Goal: Information Seeking & Learning: Find specific fact

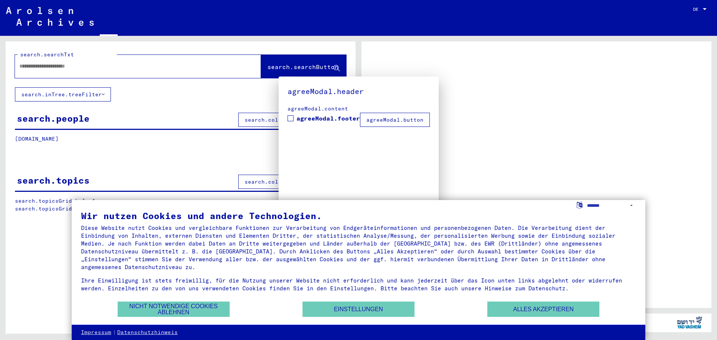
type input "********"
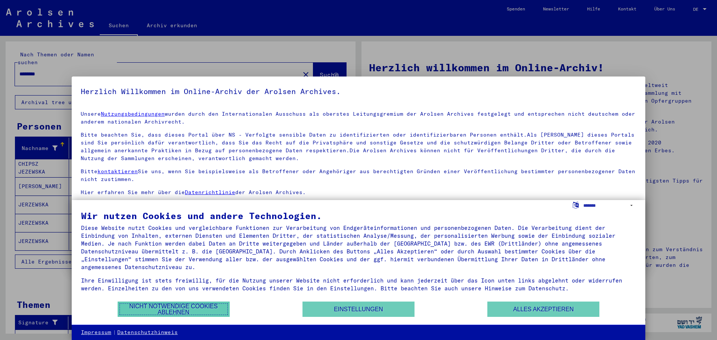
click at [184, 307] on button "Nicht notwendige Cookies ablehnen" at bounding box center [174, 309] width 112 height 15
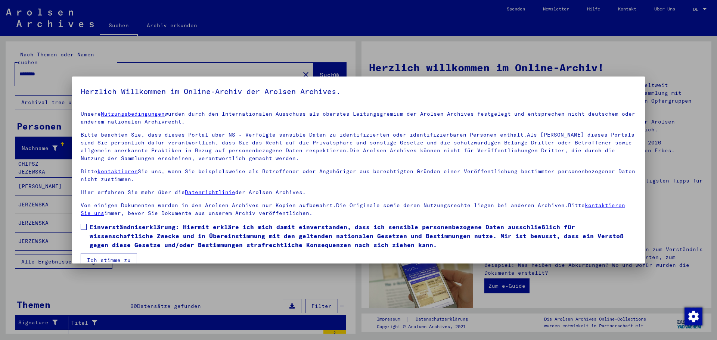
scroll to position [13, 0]
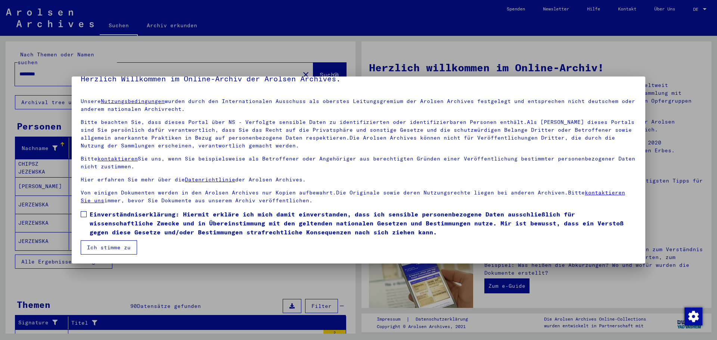
click at [118, 244] on button "Ich stimme zu" at bounding box center [109, 247] width 56 height 14
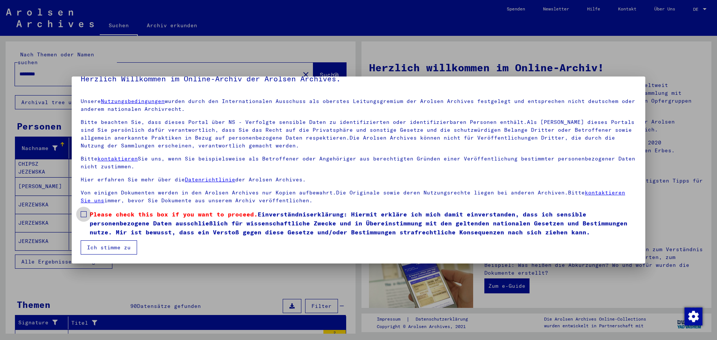
click at [84, 212] on span at bounding box center [84, 214] width 6 height 6
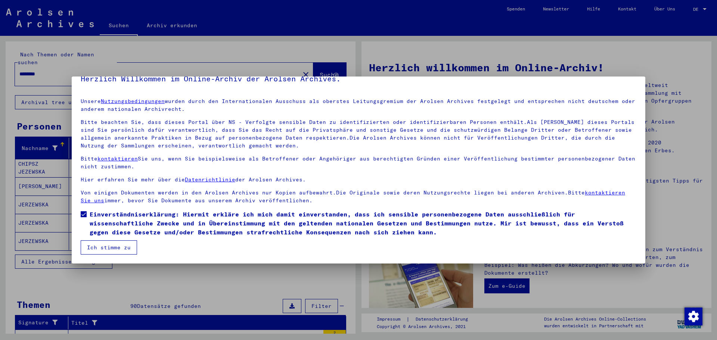
click at [121, 243] on button "Ich stimme zu" at bounding box center [109, 247] width 56 height 14
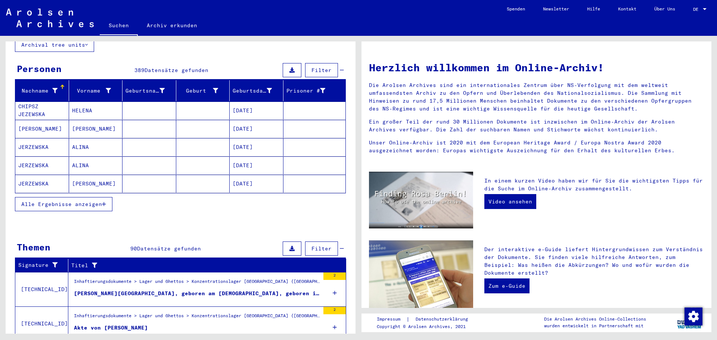
scroll to position [0, 0]
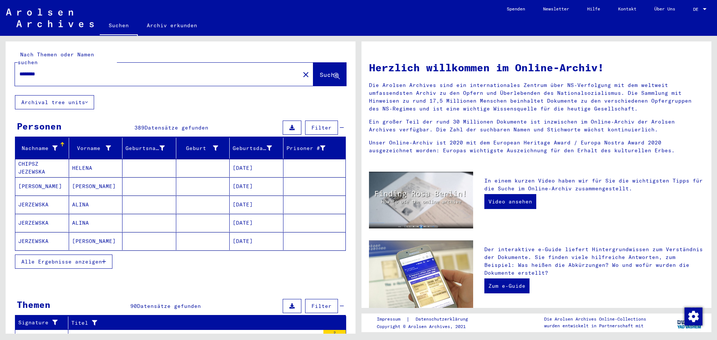
click at [90, 258] on span "Alle Ergebnisse anzeigen" at bounding box center [61, 261] width 81 height 7
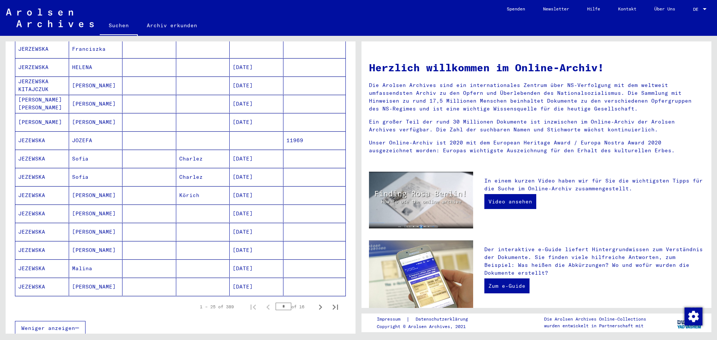
scroll to position [336, 0]
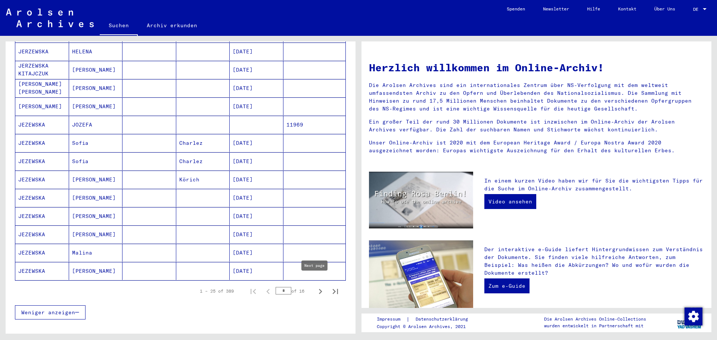
click at [315, 286] on icon "Next page" at bounding box center [320, 291] width 10 height 10
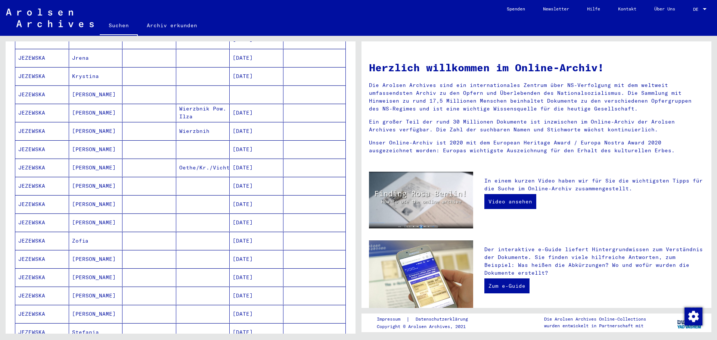
scroll to position [149, 0]
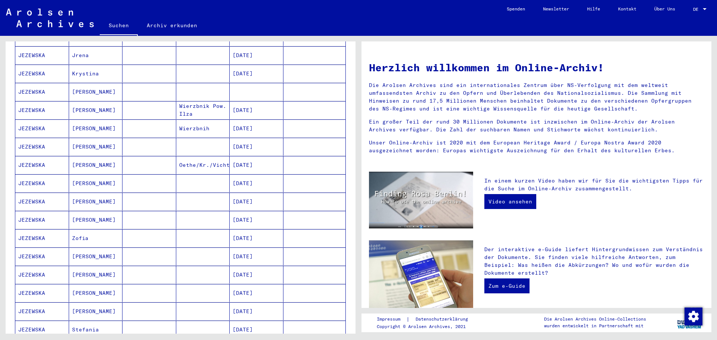
drag, startPoint x: 90, startPoint y: 174, endPoint x: 32, endPoint y: 176, distance: 57.9
click at [32, 176] on mat-cell "JEZEWSKA" at bounding box center [42, 183] width 54 height 18
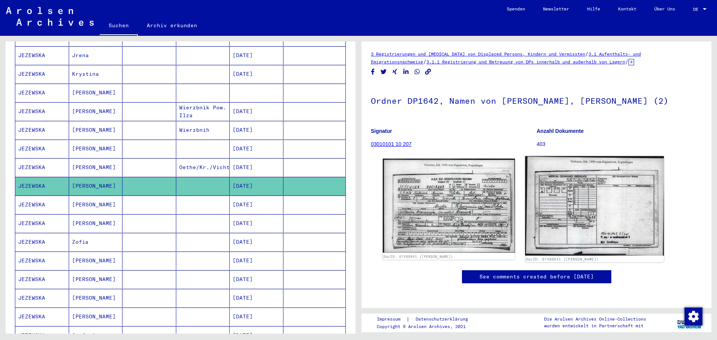
scroll to position [75, 0]
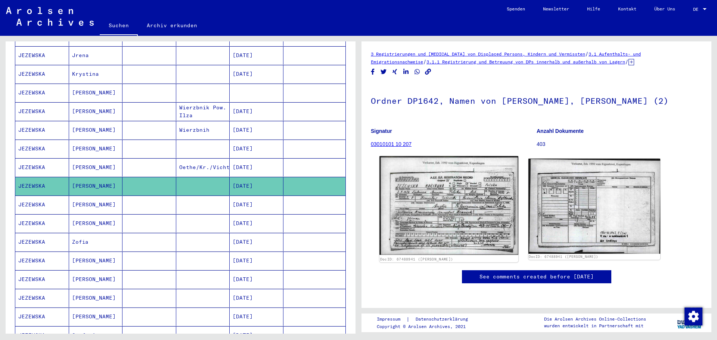
click at [442, 156] on img at bounding box center [448, 205] width 138 height 99
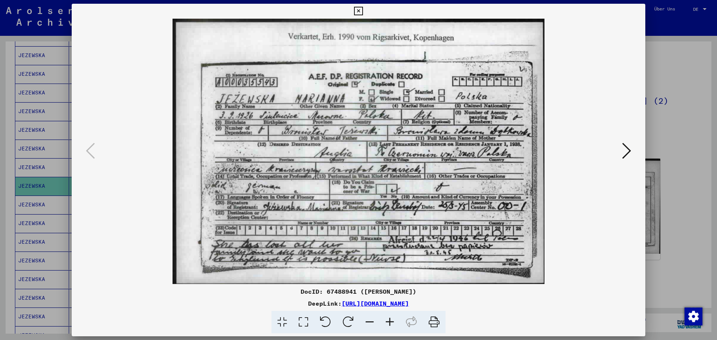
click at [359, 9] on icon at bounding box center [358, 11] width 9 height 9
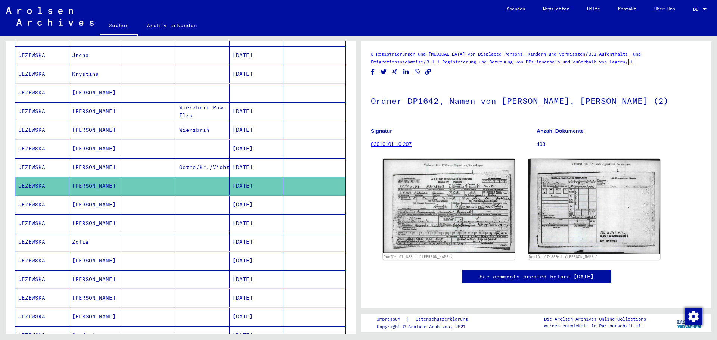
scroll to position [262, 0]
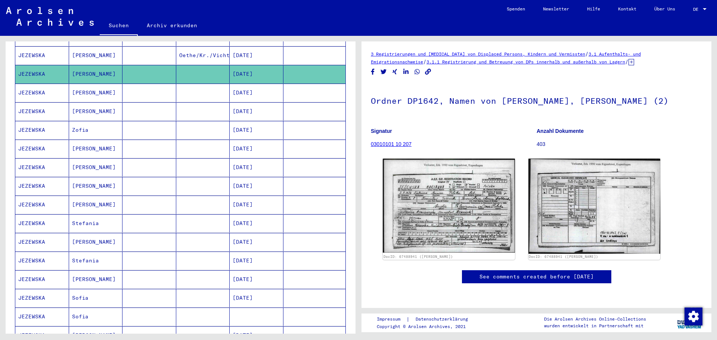
click at [41, 85] on mat-cell "JEZEWSKA" at bounding box center [42, 93] width 54 height 18
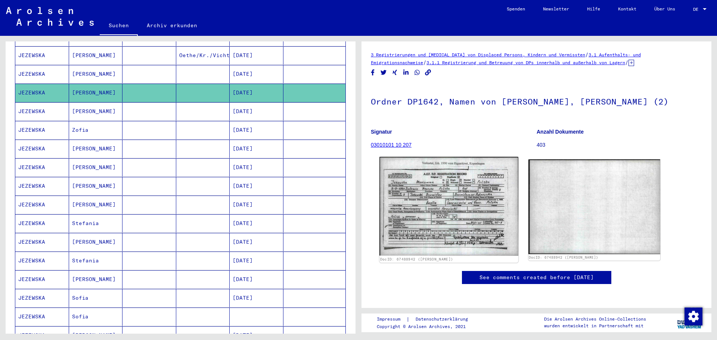
click at [445, 204] on img at bounding box center [448, 206] width 138 height 99
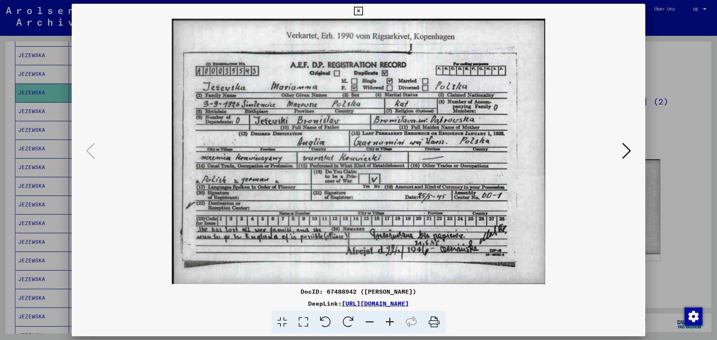
click at [358, 7] on icon at bounding box center [358, 11] width 9 height 9
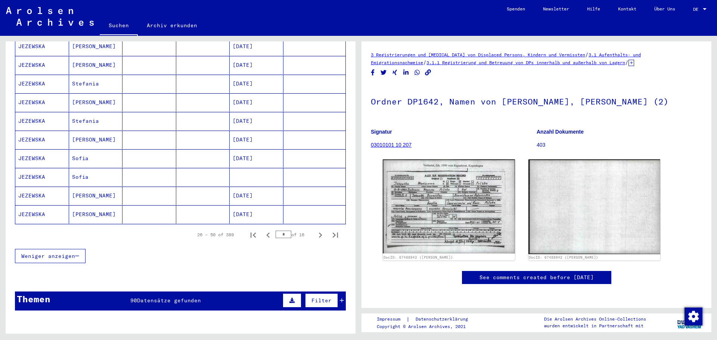
scroll to position [411, 0]
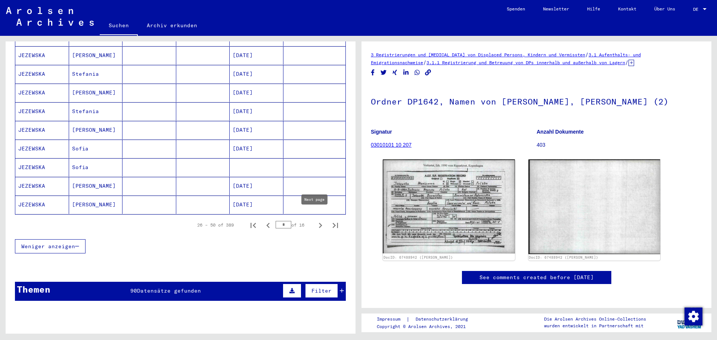
click at [319, 223] on icon "Next page" at bounding box center [320, 225] width 3 height 5
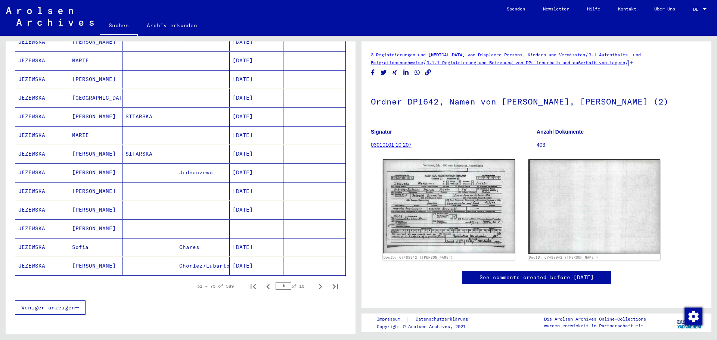
scroll to position [486, 0]
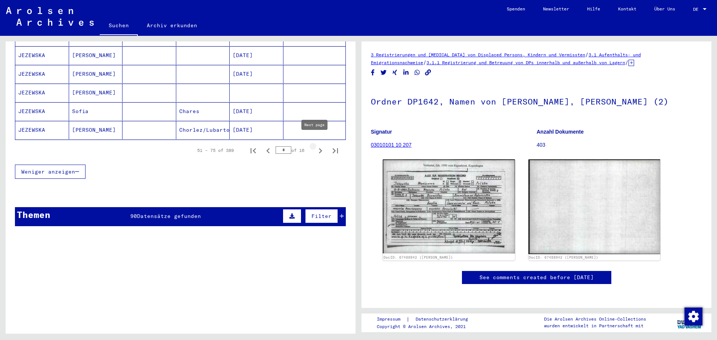
click at [315, 146] on icon "Next page" at bounding box center [320, 151] width 10 height 10
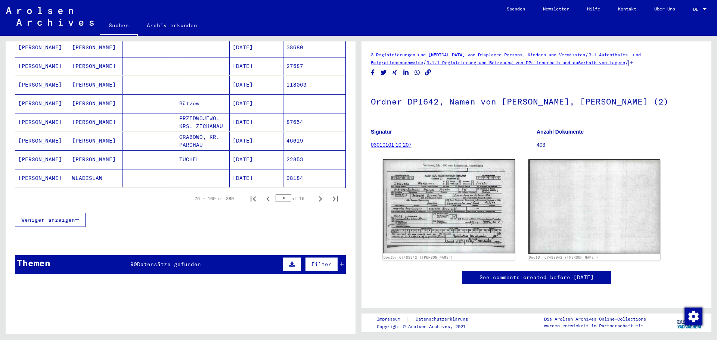
scroll to position [337, 0]
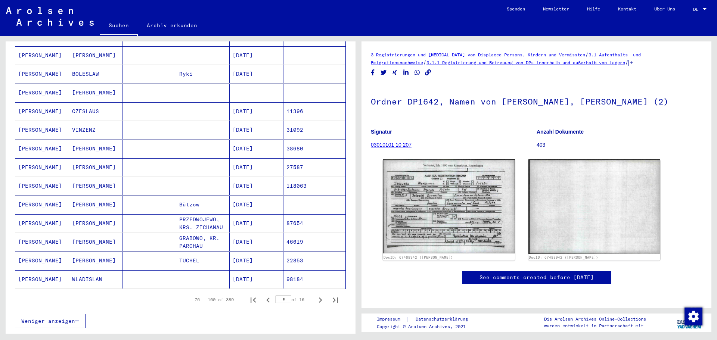
click at [95, 196] on mat-cell "[PERSON_NAME]" at bounding box center [96, 205] width 54 height 18
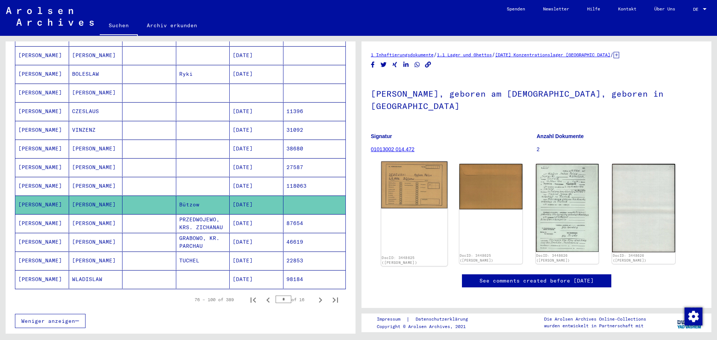
click at [410, 186] on img at bounding box center [414, 185] width 66 height 47
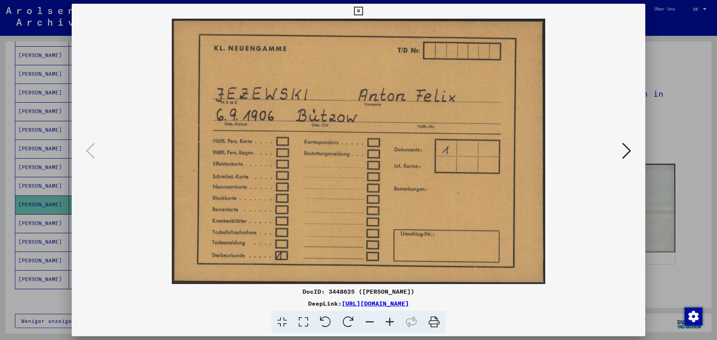
click at [628, 148] on icon at bounding box center [626, 151] width 9 height 18
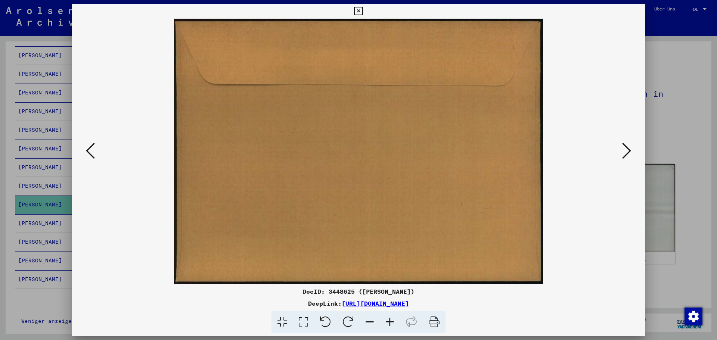
click at [628, 148] on icon at bounding box center [626, 151] width 9 height 18
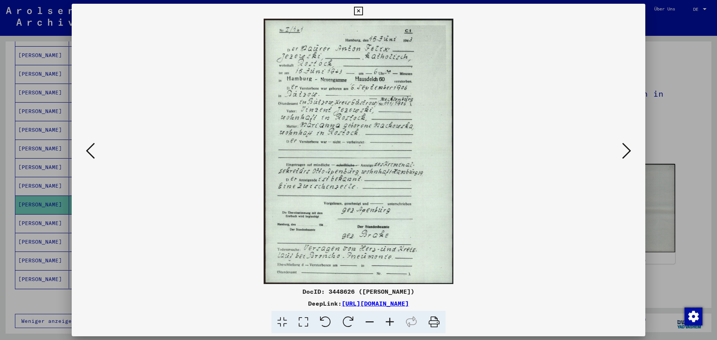
click at [335, 121] on img at bounding box center [358, 151] width 523 height 265
click at [626, 147] on icon at bounding box center [626, 151] width 9 height 18
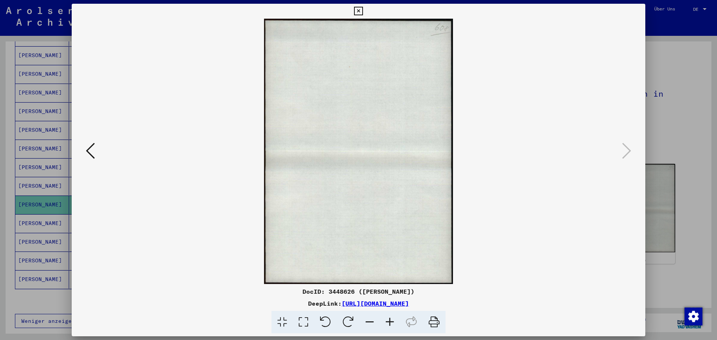
click at [356, 10] on icon at bounding box center [358, 11] width 9 height 9
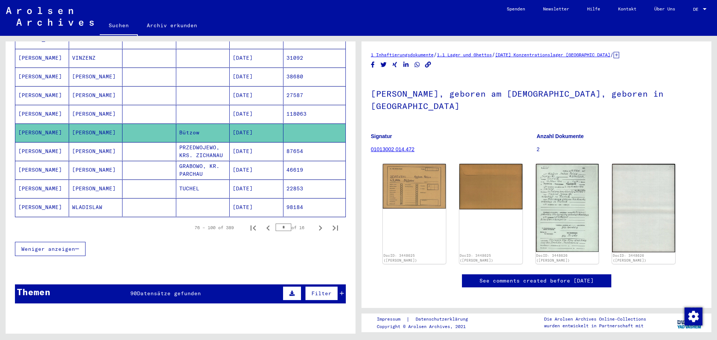
scroll to position [411, 0]
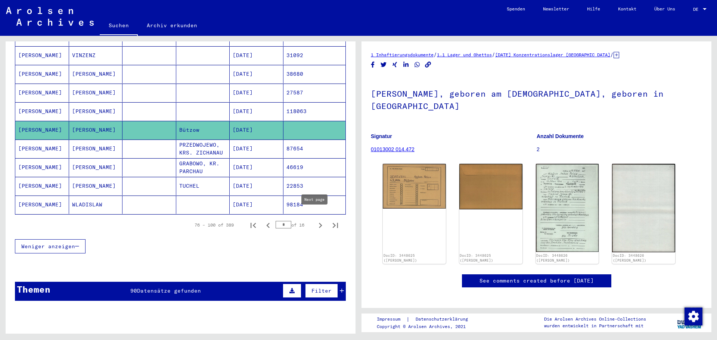
click at [319, 223] on icon "Next page" at bounding box center [320, 225] width 3 height 5
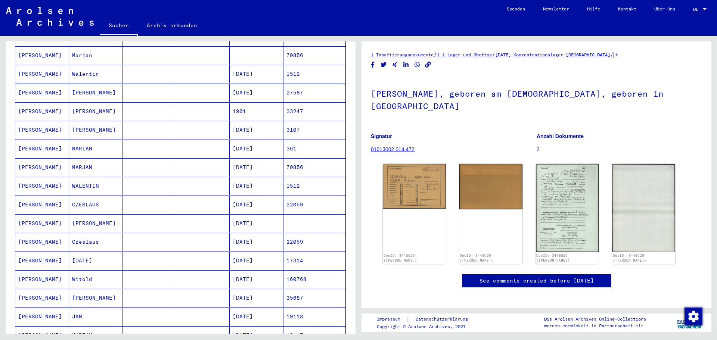
scroll to position [1, 0]
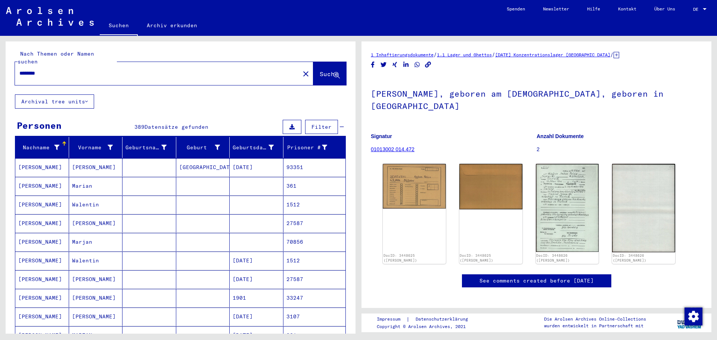
click at [83, 214] on mat-cell "[PERSON_NAME]" at bounding box center [96, 223] width 54 height 18
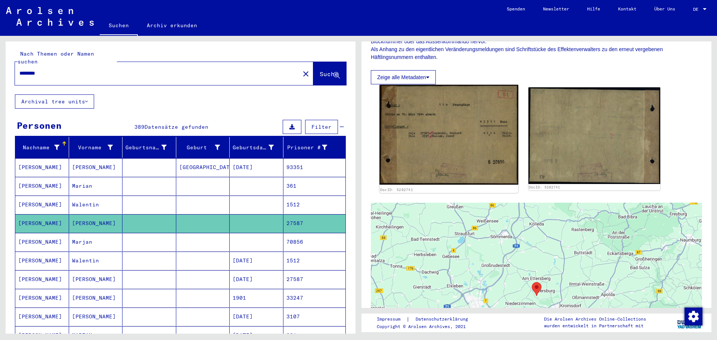
scroll to position [149, 0]
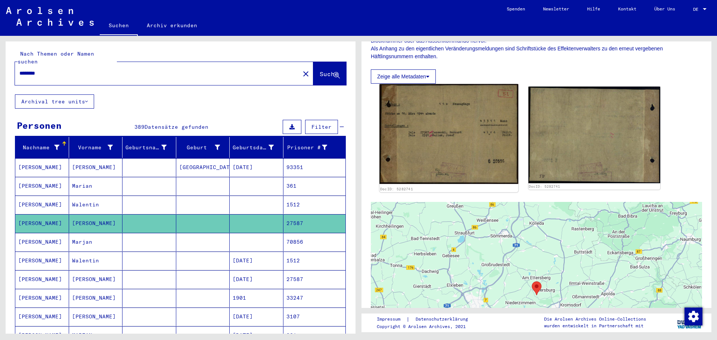
click at [431, 136] on img at bounding box center [448, 134] width 138 height 100
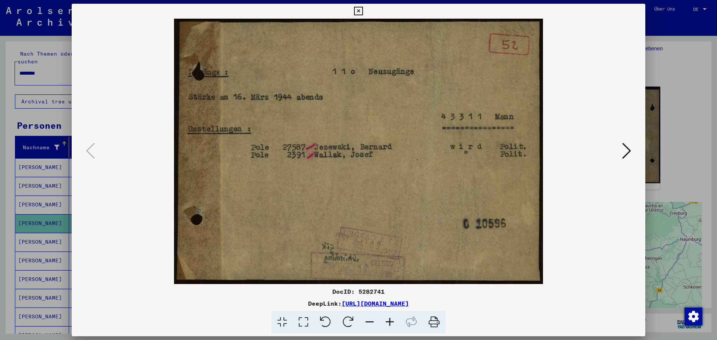
click at [628, 146] on icon at bounding box center [626, 151] width 9 height 18
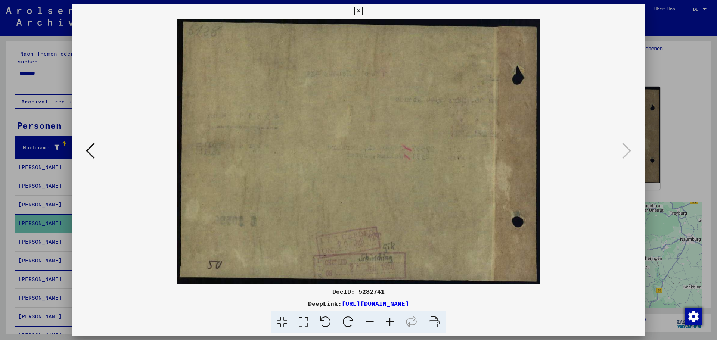
click at [361, 10] on icon at bounding box center [358, 11] width 9 height 9
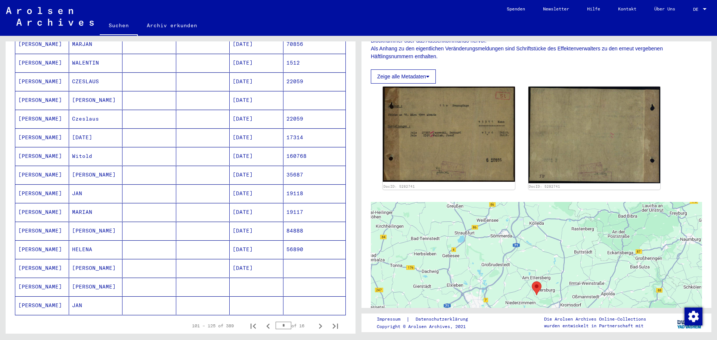
scroll to position [337, 0]
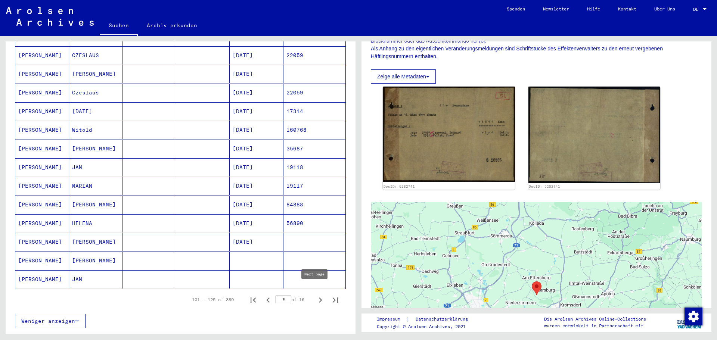
click at [316, 295] on icon "Next page" at bounding box center [320, 300] width 10 height 10
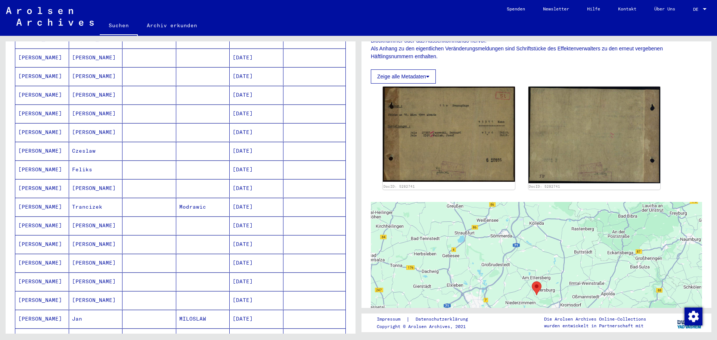
scroll to position [75, 0]
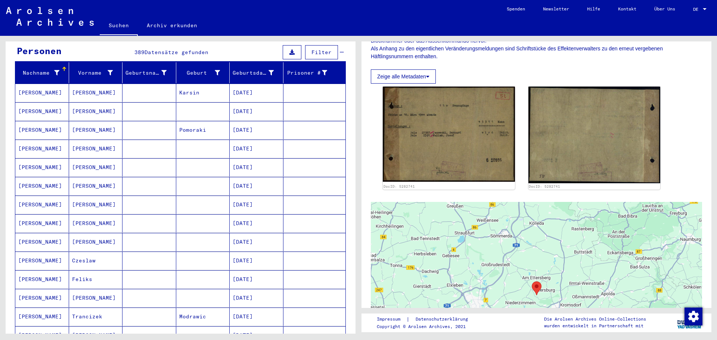
click at [85, 121] on mat-cell "[PERSON_NAME]" at bounding box center [96, 130] width 54 height 18
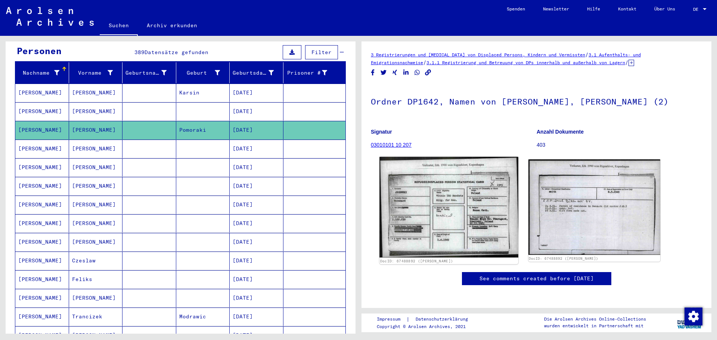
click at [438, 211] on img at bounding box center [448, 207] width 138 height 101
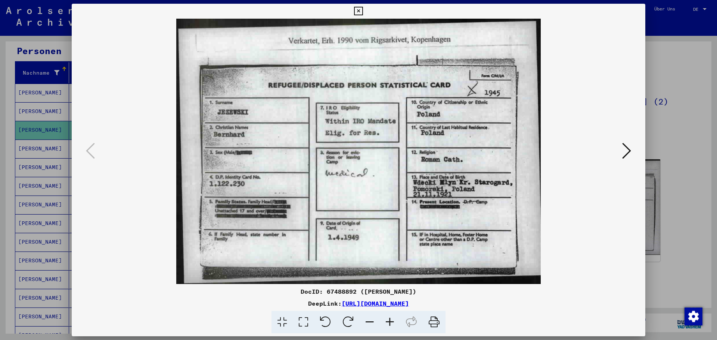
click at [629, 143] on icon at bounding box center [626, 151] width 9 height 18
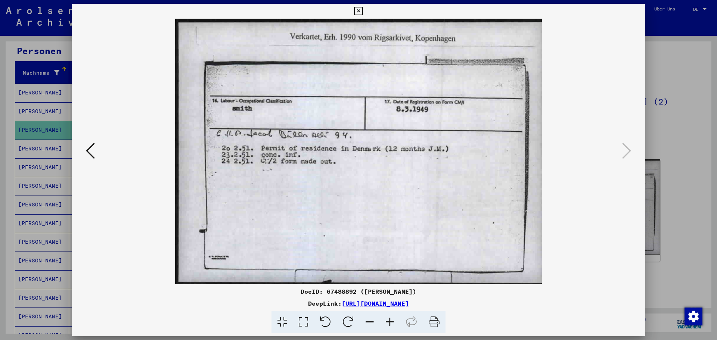
click at [357, 9] on icon at bounding box center [358, 11] width 9 height 9
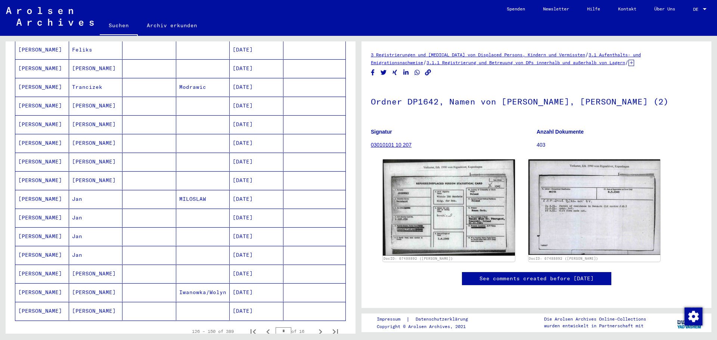
scroll to position [411, 0]
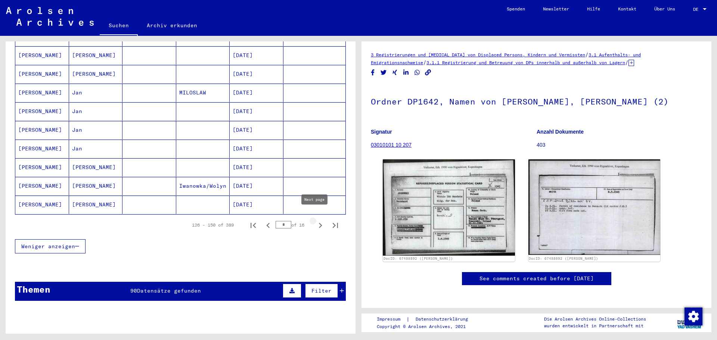
click at [319, 223] on icon "Next page" at bounding box center [320, 225] width 3 height 5
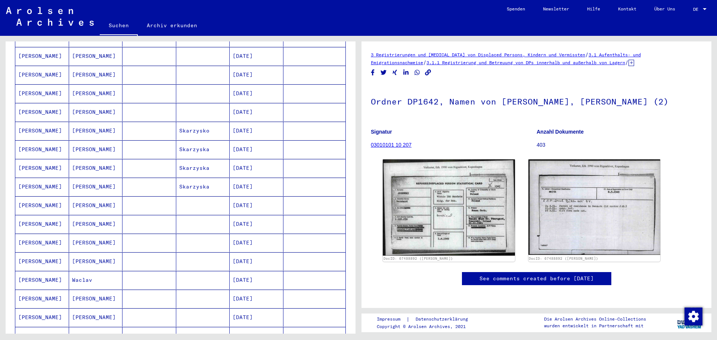
scroll to position [411, 0]
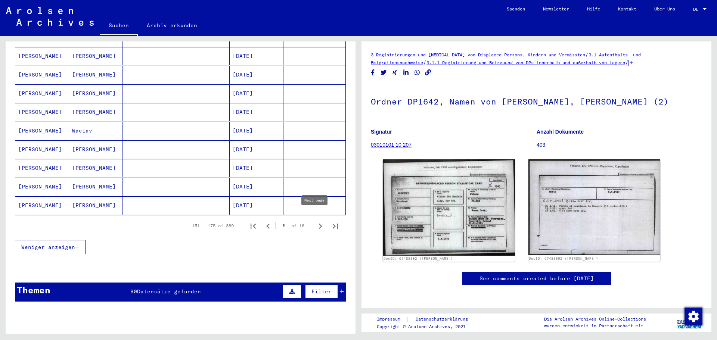
click at [317, 221] on icon "Next page" at bounding box center [320, 226] width 10 height 10
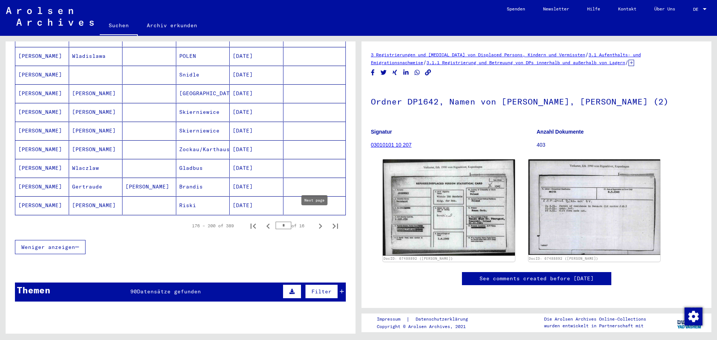
click at [315, 221] on icon "Next page" at bounding box center [320, 226] width 10 height 10
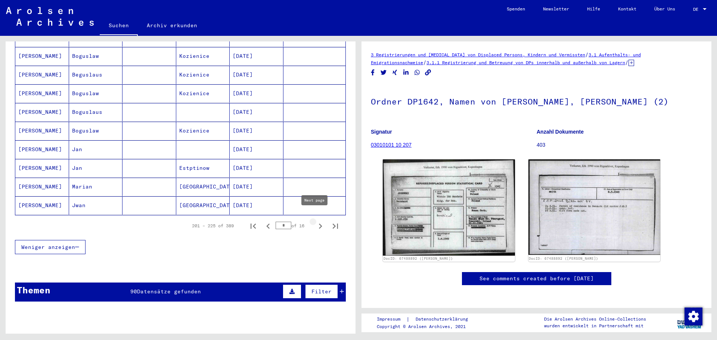
click at [317, 221] on icon "Next page" at bounding box center [320, 226] width 10 height 10
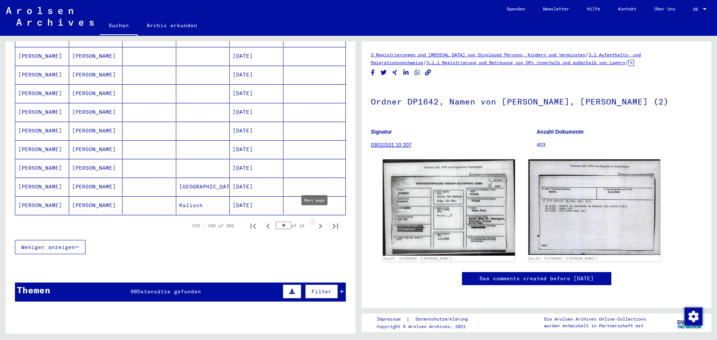
click at [319, 224] on icon "Next page" at bounding box center [320, 226] width 3 height 5
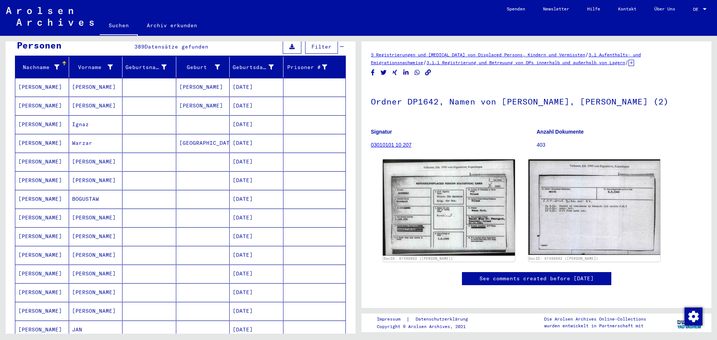
scroll to position [37, 0]
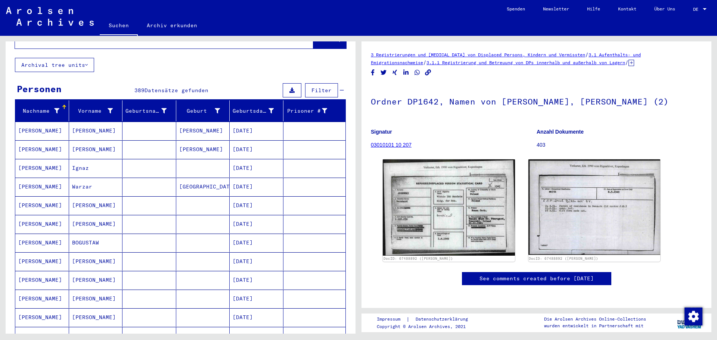
click at [90, 196] on mat-cell "[PERSON_NAME]" at bounding box center [96, 205] width 54 height 18
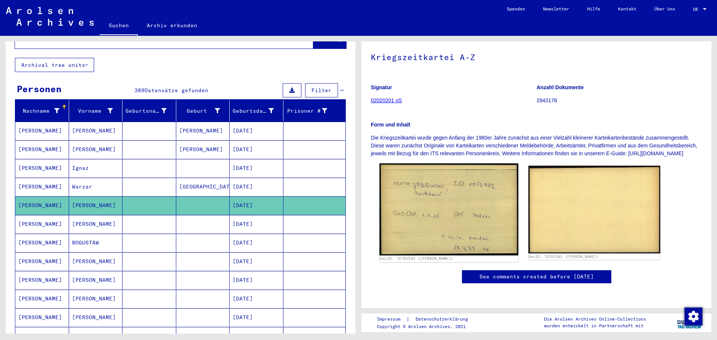
scroll to position [112, 0]
click at [468, 164] on img at bounding box center [448, 210] width 138 height 92
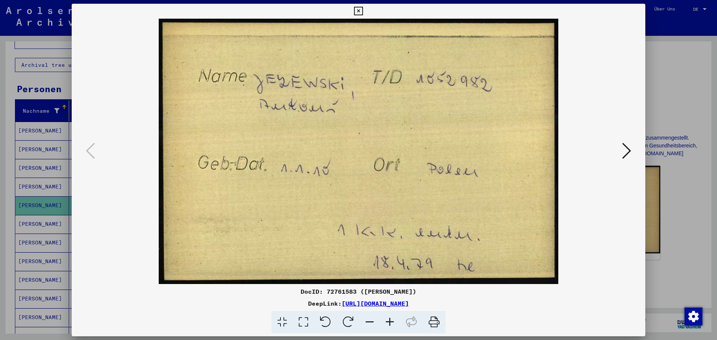
click at [628, 151] on icon at bounding box center [626, 151] width 9 height 18
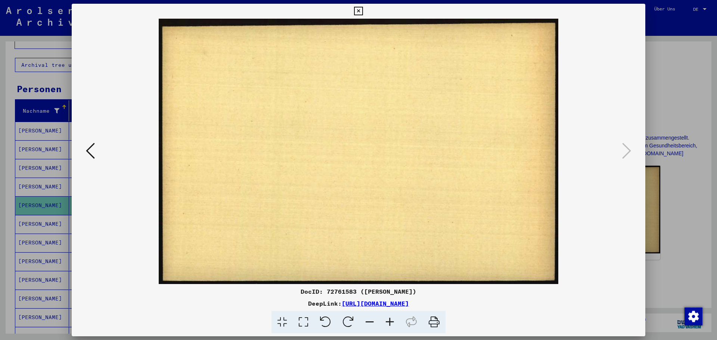
click at [92, 141] on button at bounding box center [90, 151] width 13 height 21
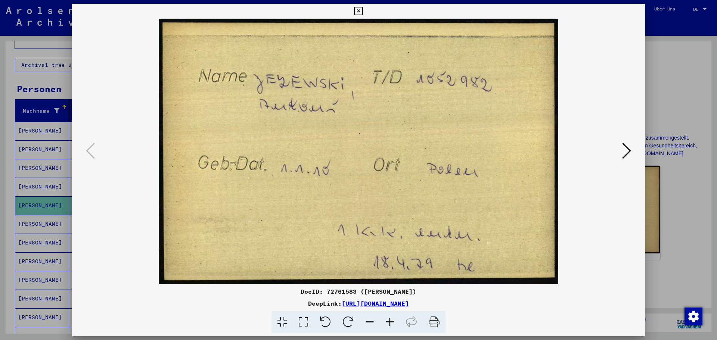
click at [359, 11] on icon at bounding box center [358, 11] width 9 height 9
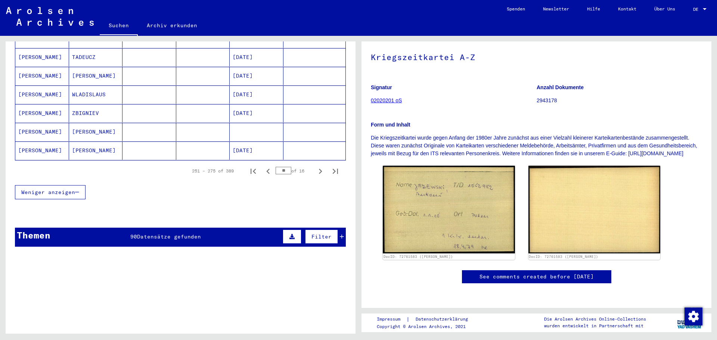
scroll to position [485, 0]
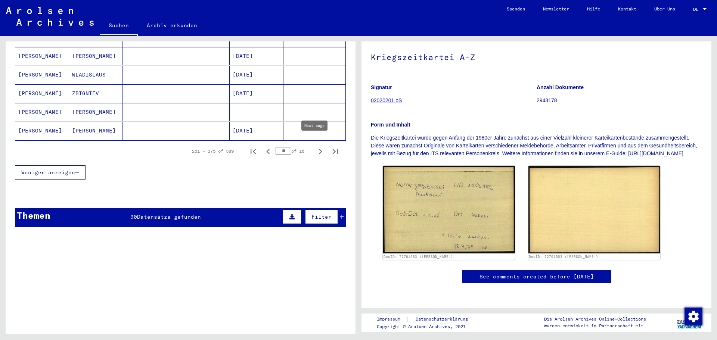
click at [315, 146] on icon "Next page" at bounding box center [320, 151] width 10 height 10
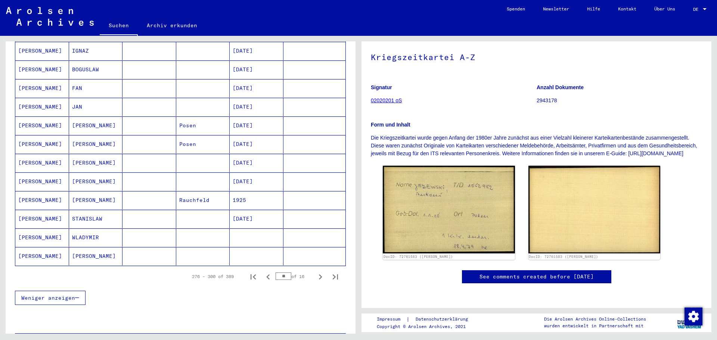
scroll to position [373, 0]
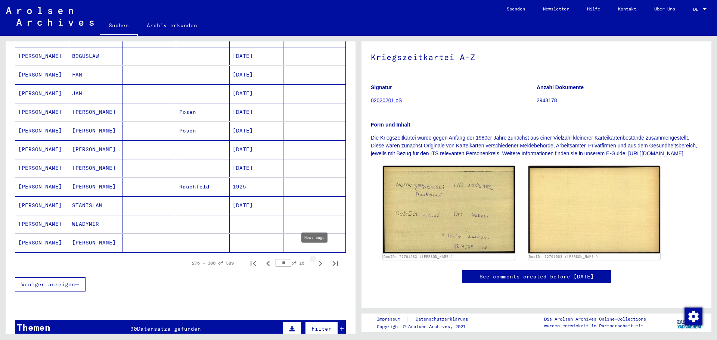
click at [315, 258] on icon "Next page" at bounding box center [320, 263] width 10 height 10
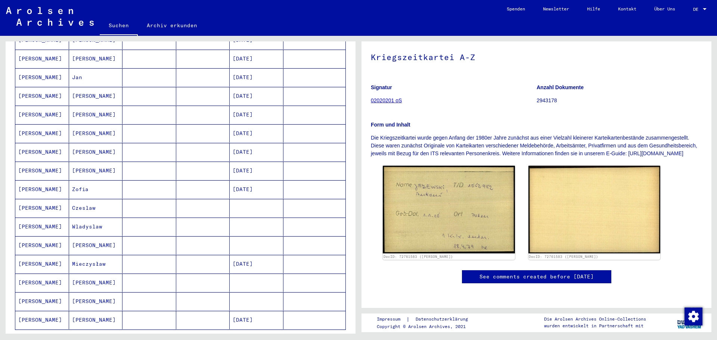
scroll to position [299, 0]
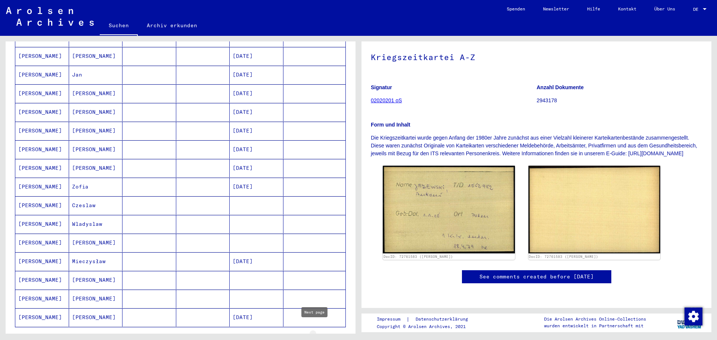
click at [315, 333] on icon "Next page" at bounding box center [320, 338] width 10 height 10
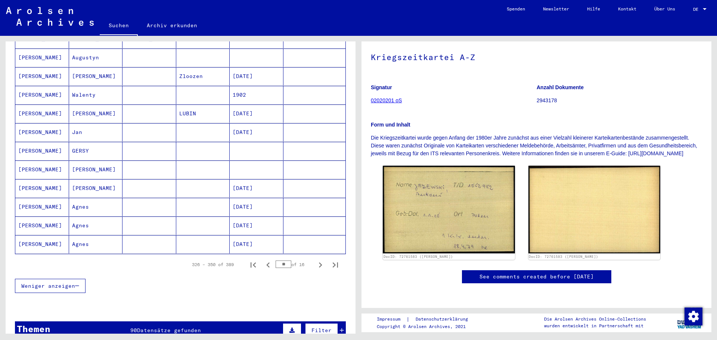
scroll to position [373, 0]
click at [36, 197] on mat-cell "[PERSON_NAME]" at bounding box center [42, 205] width 54 height 18
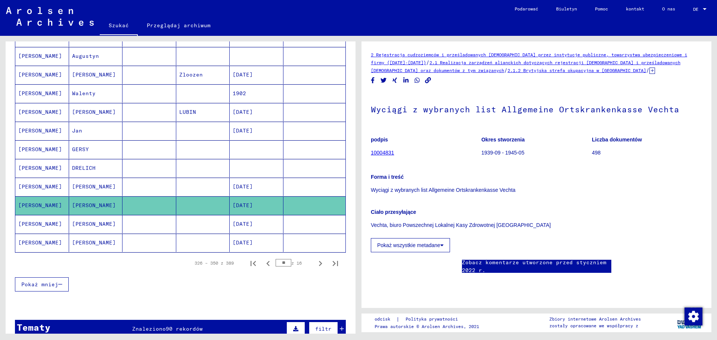
scroll to position [381, 0]
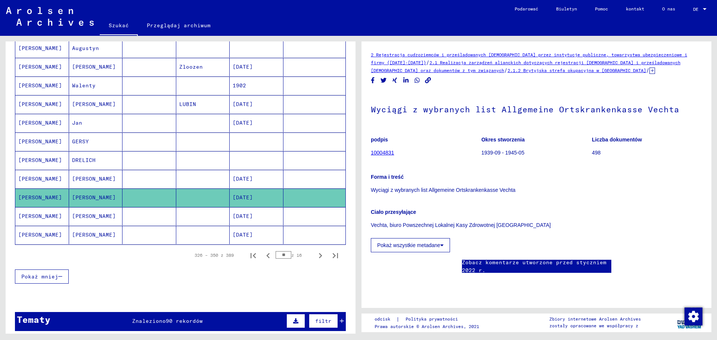
click at [24, 214] on font "[PERSON_NAME]" at bounding box center [40, 216] width 44 height 7
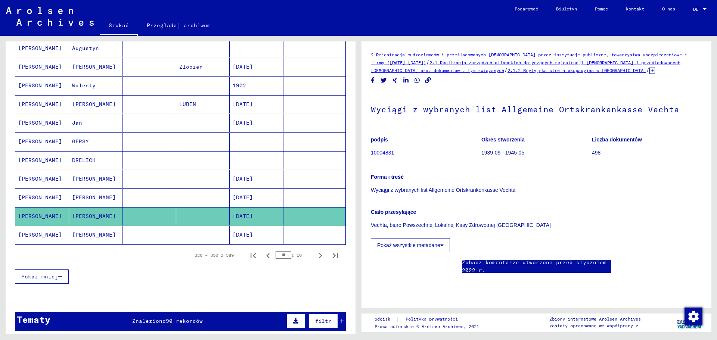
click at [21, 234] on font "[PERSON_NAME]" at bounding box center [40, 234] width 44 height 7
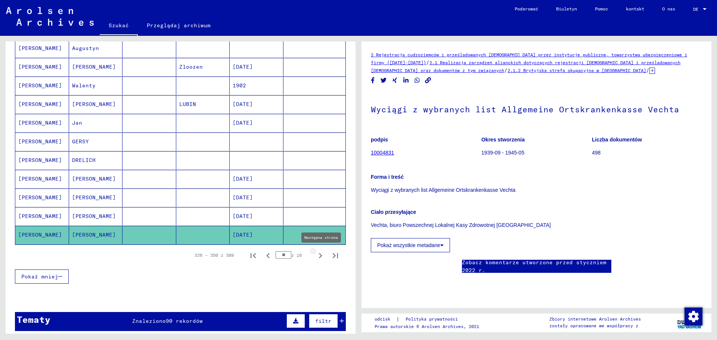
click at [319, 255] on icon "Następna strona" at bounding box center [320, 255] width 3 height 5
type input "**"
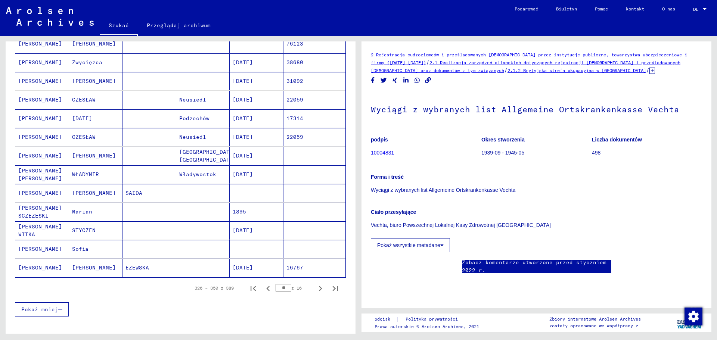
scroll to position [306, 0]
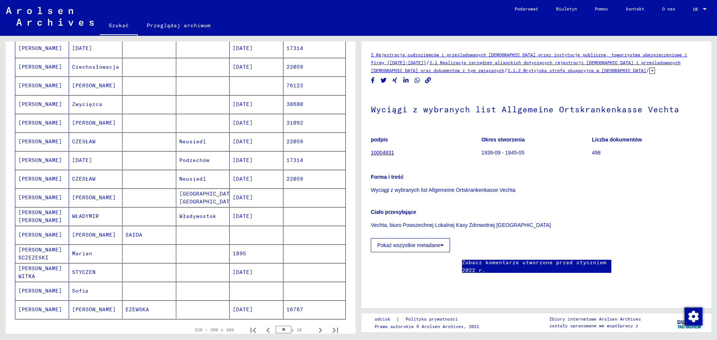
click at [53, 271] on font "[PERSON_NAME] WITKA" at bounding box center [40, 272] width 44 height 15
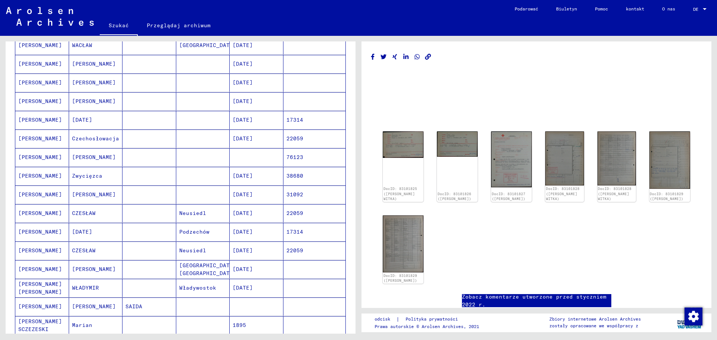
scroll to position [194, 0]
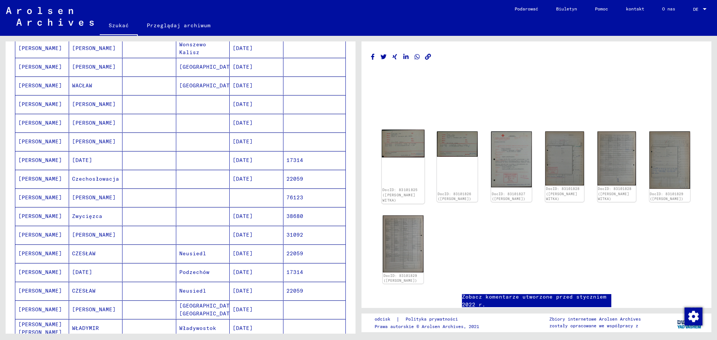
click at [396, 148] on img at bounding box center [403, 144] width 43 height 28
